Goal: Find specific page/section: Find specific page/section

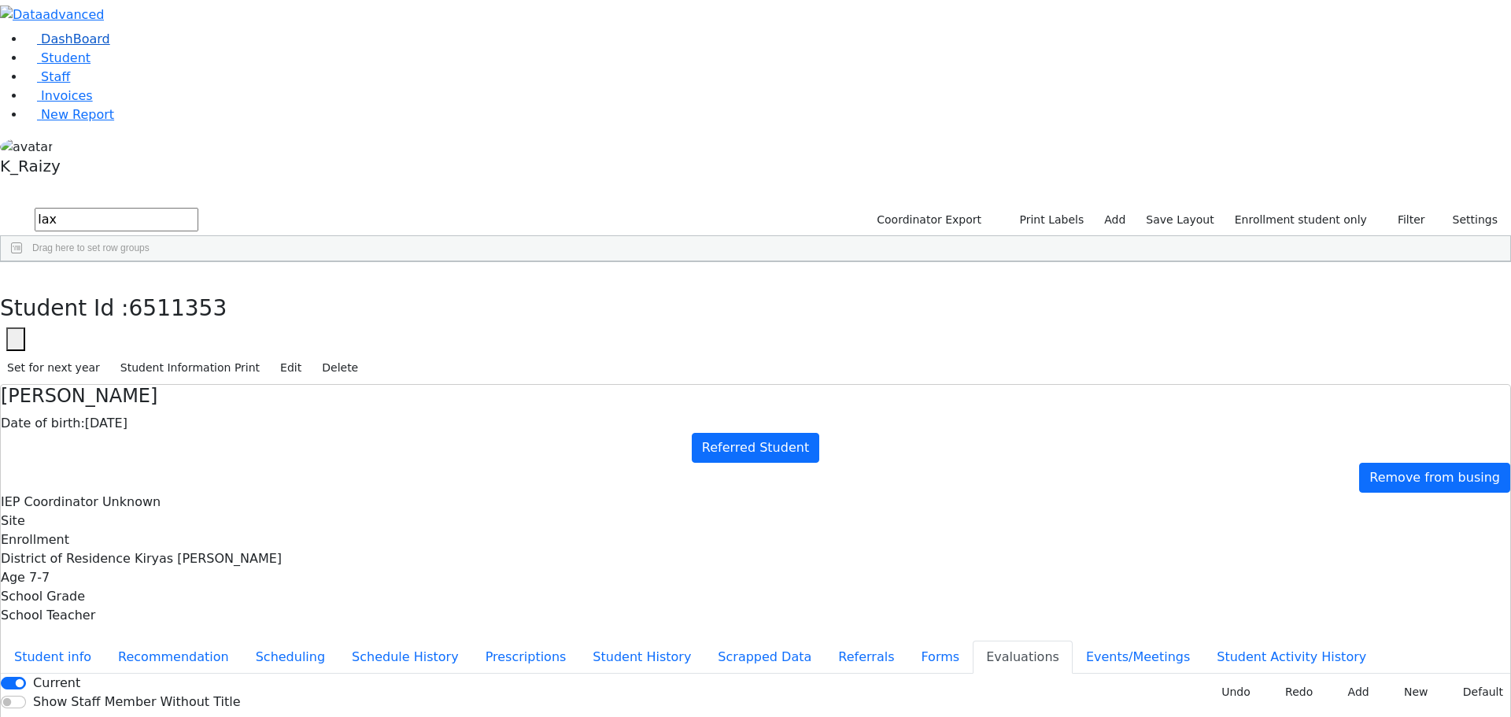
click at [75, 46] on span "DashBoard" at bounding box center [75, 38] width 69 height 15
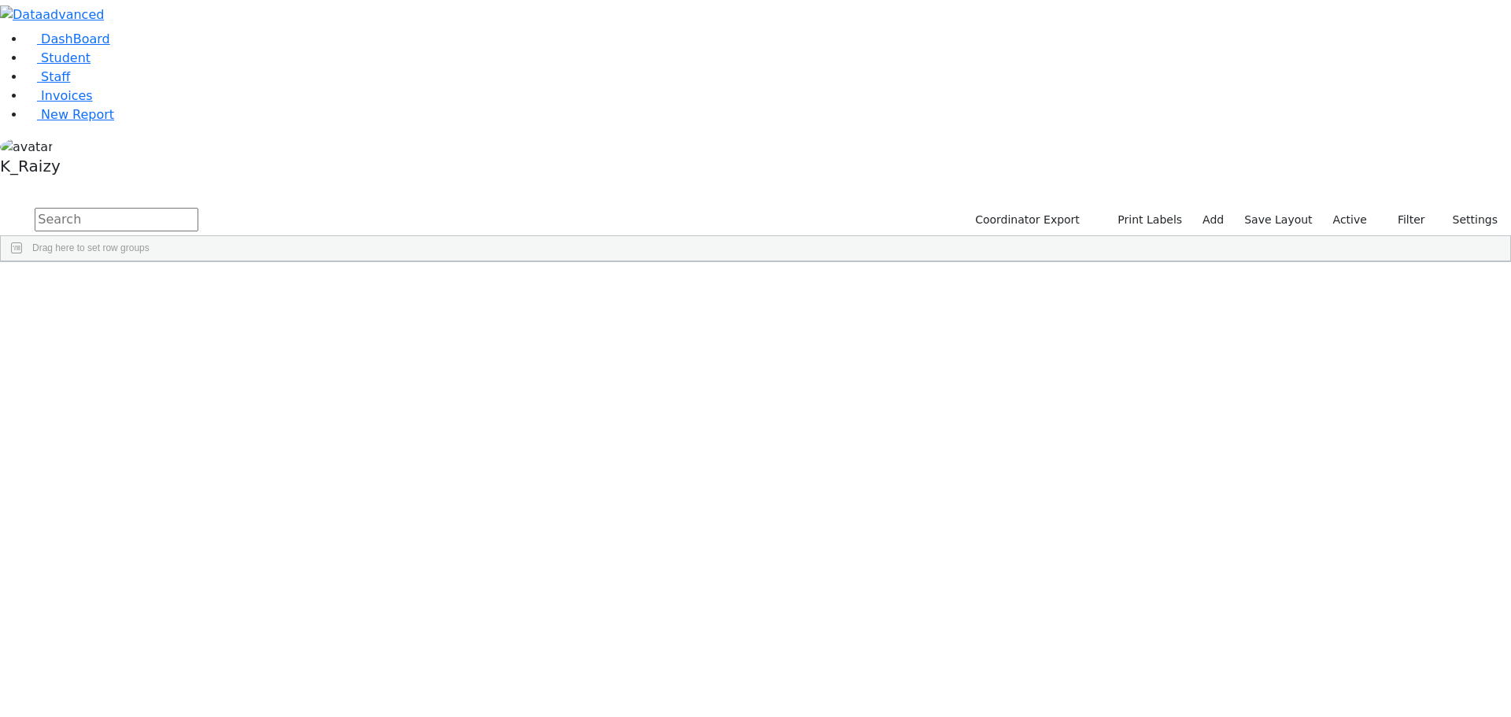
click at [198, 208] on input "text" at bounding box center [117, 220] width 164 height 24
type input "nove"
click at [1364, 208] on label "Active" at bounding box center [1350, 220] width 48 height 24
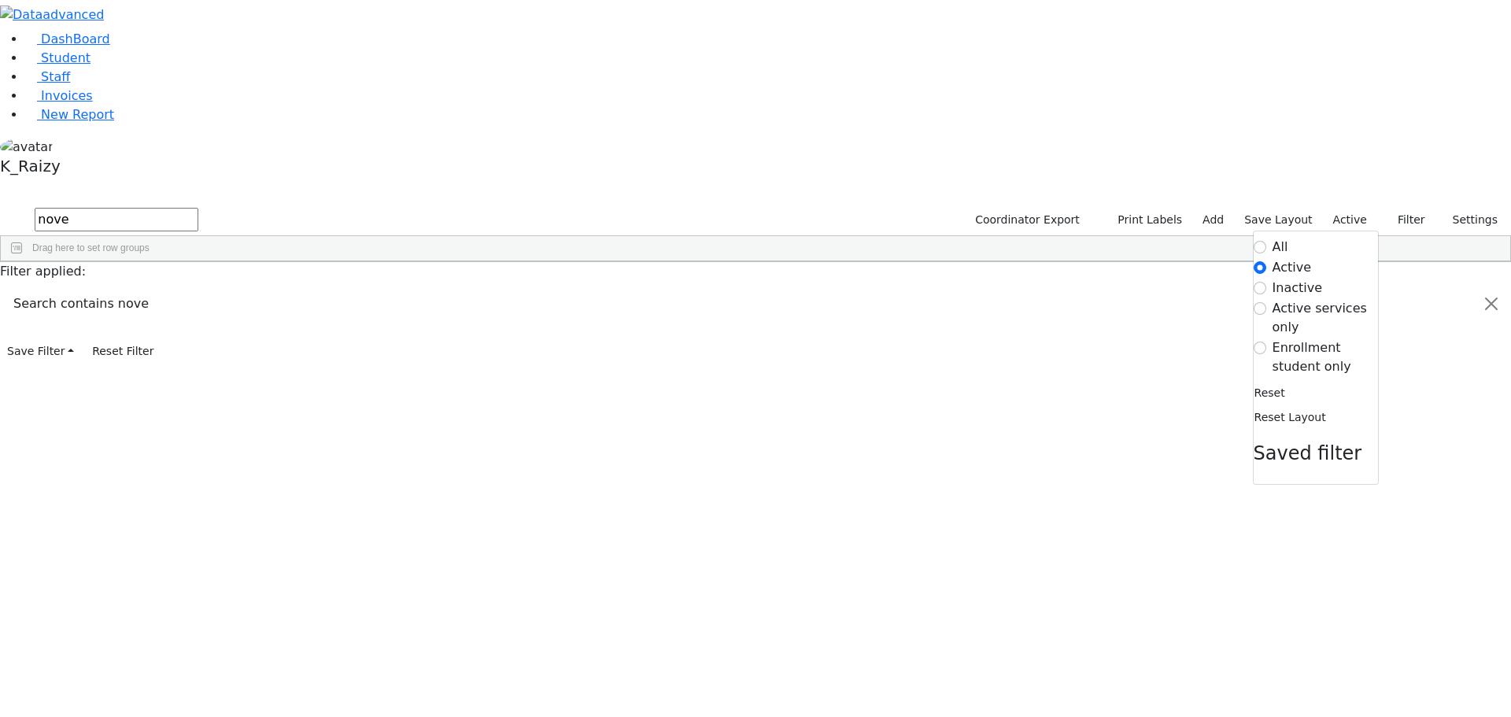
click at [1308, 338] on label "Enrollment student only" at bounding box center [1324, 357] width 105 height 38
click at [1266, 341] on input "Enrollment student only" at bounding box center [1259, 347] width 13 height 13
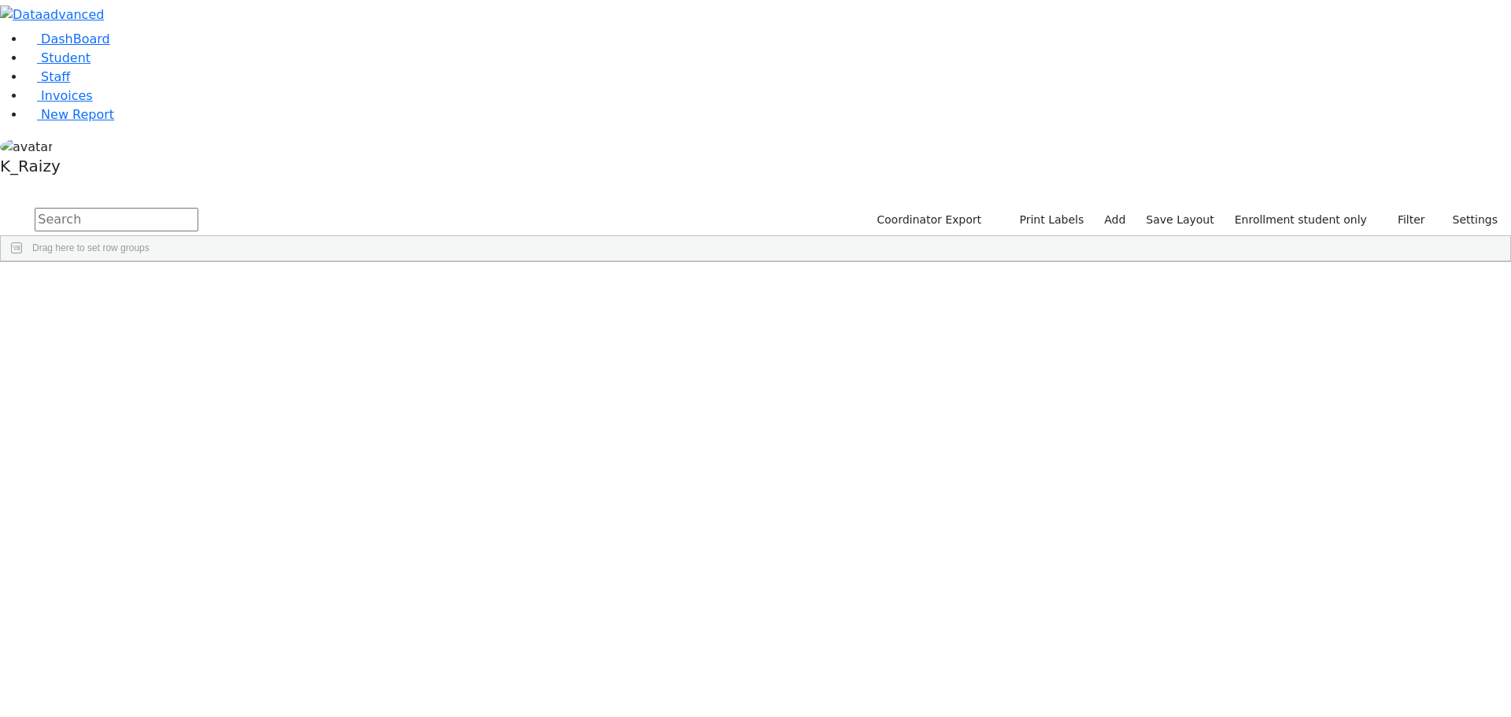
drag, startPoint x: 338, startPoint y: 57, endPoint x: 340, endPoint y: 70, distance: 12.7
click at [198, 208] on input "text" at bounding box center [117, 220] width 164 height 24
type input "nove"
click at [460, 287] on div "[PERSON_NAME]" at bounding box center [413, 298] width 93 height 22
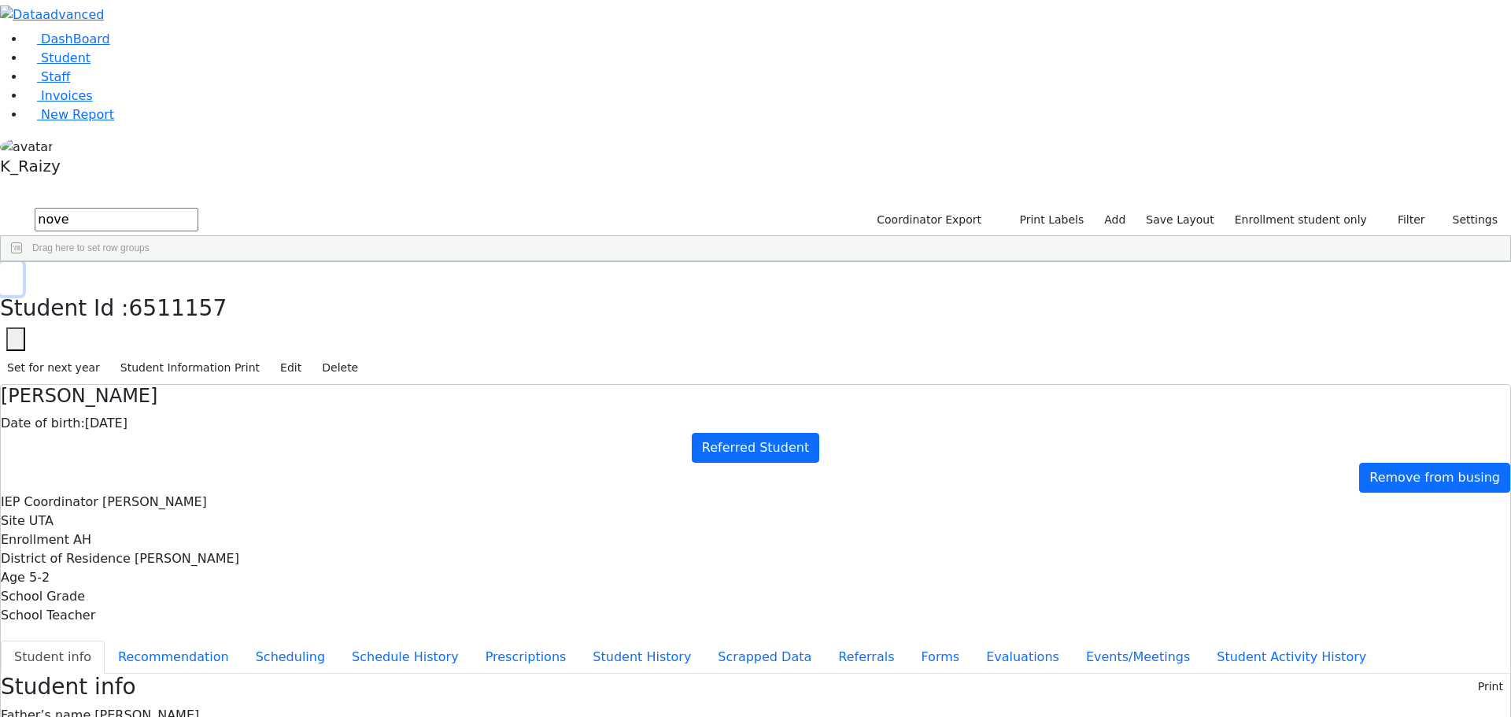
drag, startPoint x: 309, startPoint y: 24, endPoint x: 295, endPoint y: 28, distance: 14.7
click at [23, 262] on button "button" at bounding box center [11, 278] width 23 height 33
click at [90, 65] on link "Student" at bounding box center [57, 57] width 65 height 15
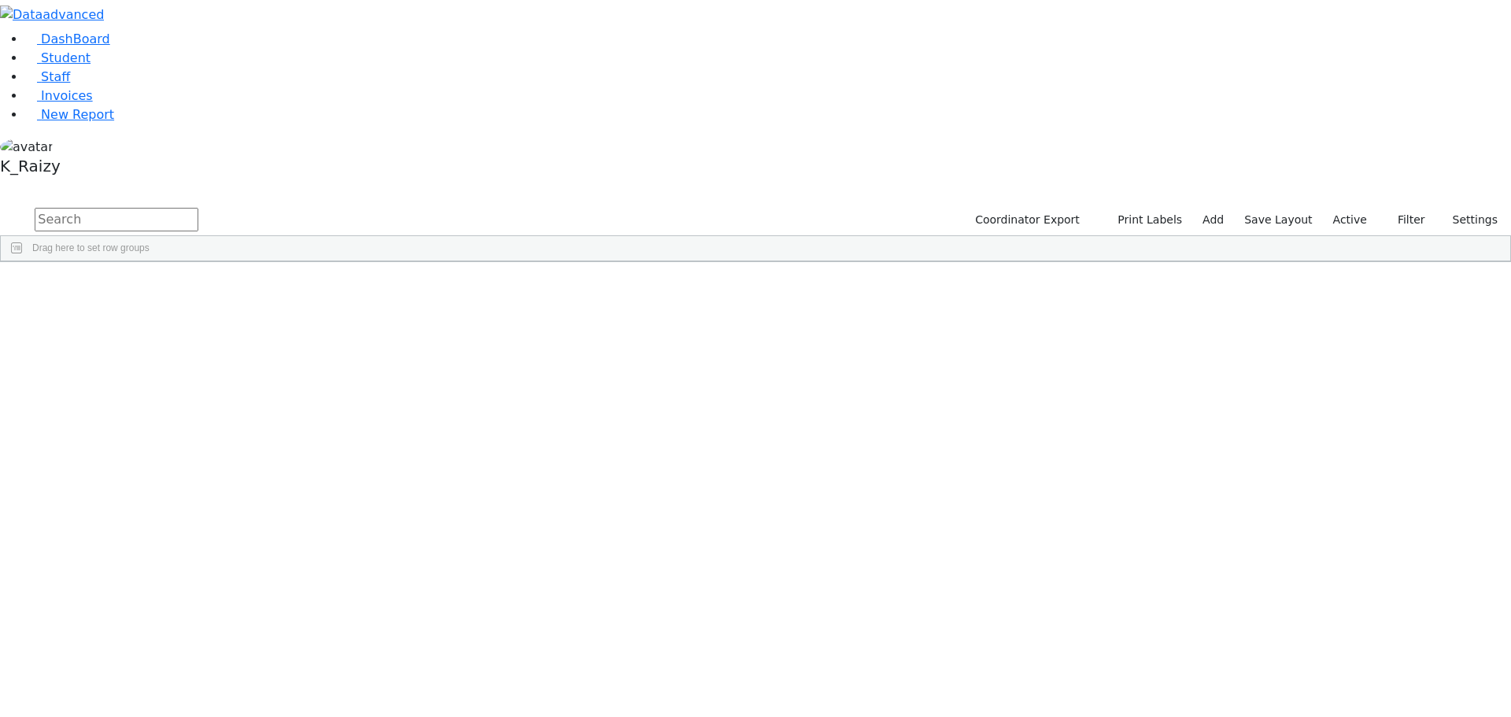
click at [198, 208] on input "text" at bounding box center [117, 220] width 164 height 24
type input "[PERSON_NAME]"
click at [275, 441] on div "[PERSON_NAME]" at bounding box center [228, 452] width 93 height 22
click at [275, 441] on div "Hershel" at bounding box center [228, 452] width 93 height 22
